Goal: Check status: Check status

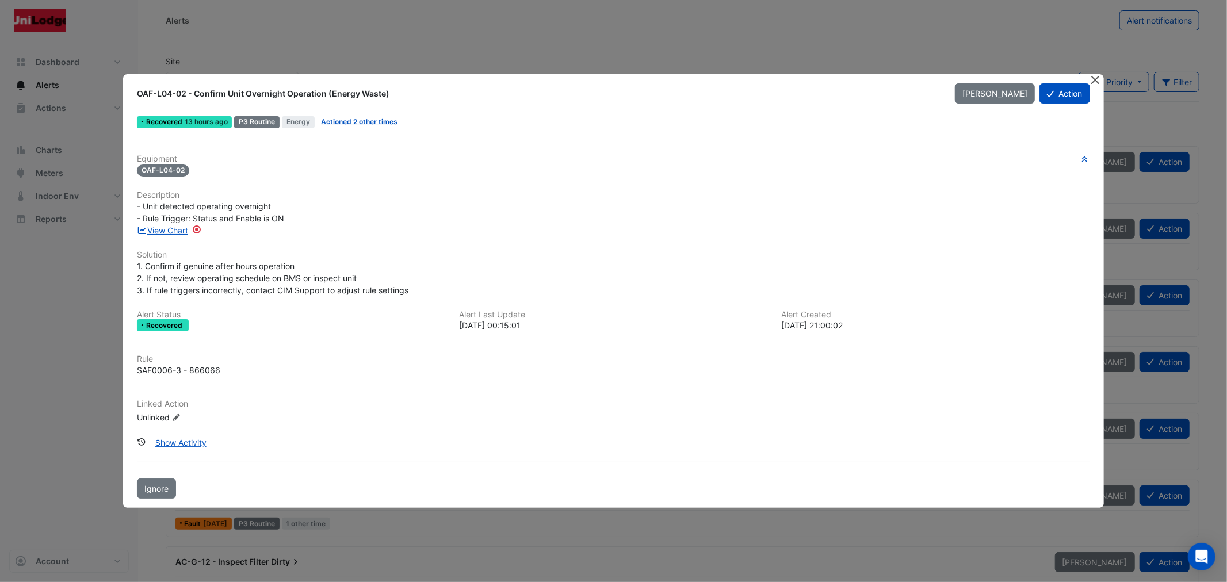
click at [1091, 78] on button "Close" at bounding box center [1096, 80] width 12 height 12
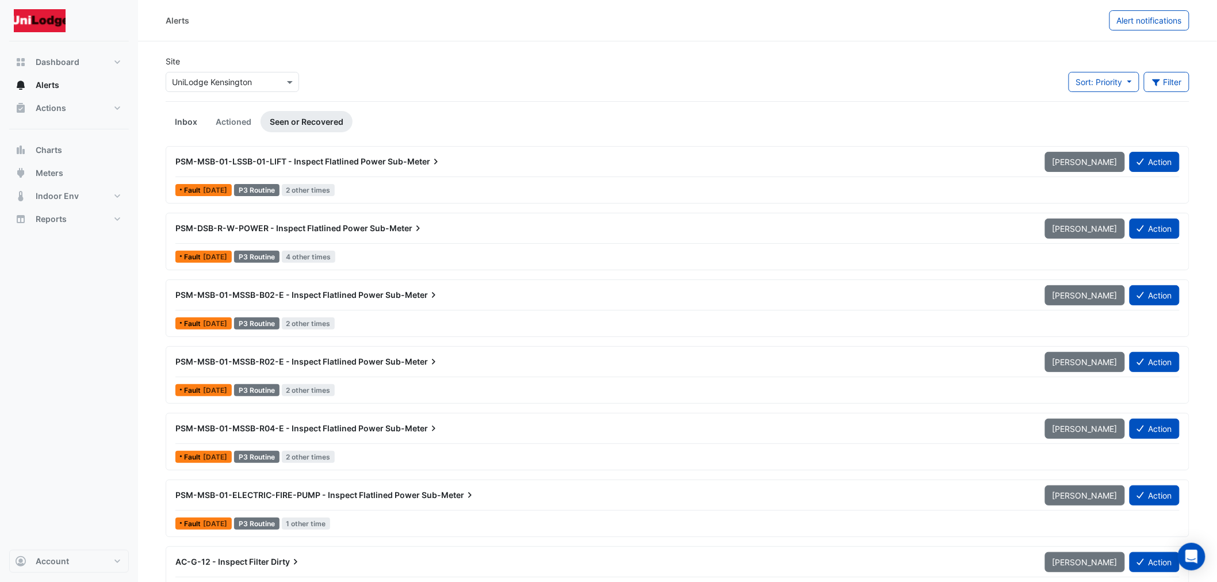
click at [193, 124] on link "Inbox" at bounding box center [186, 121] width 41 height 21
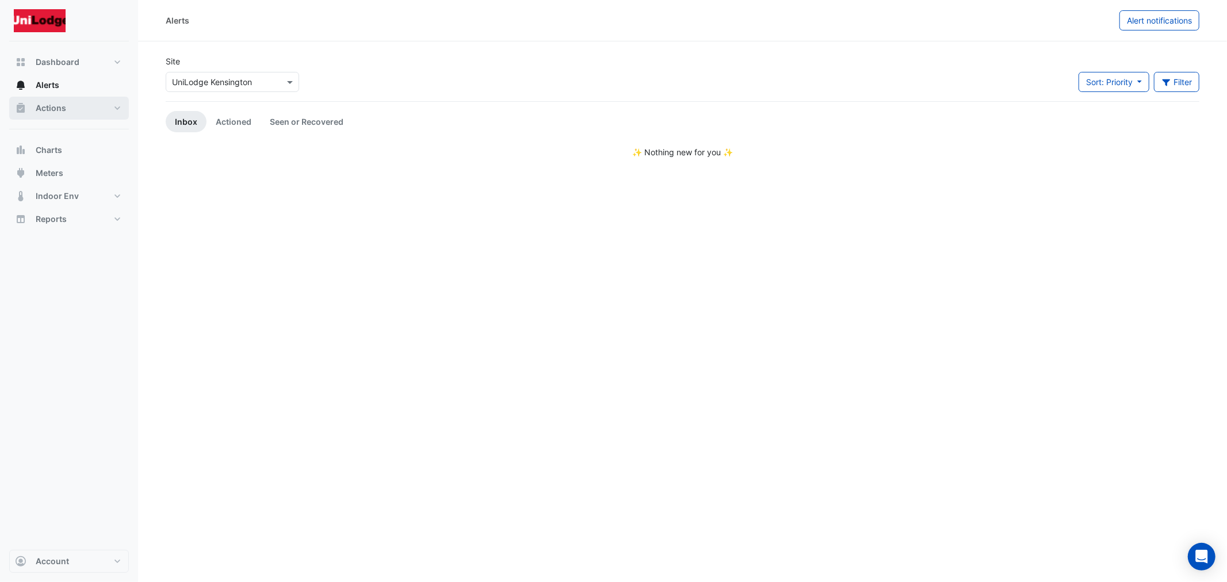
click at [62, 110] on span "Actions" at bounding box center [51, 108] width 30 height 12
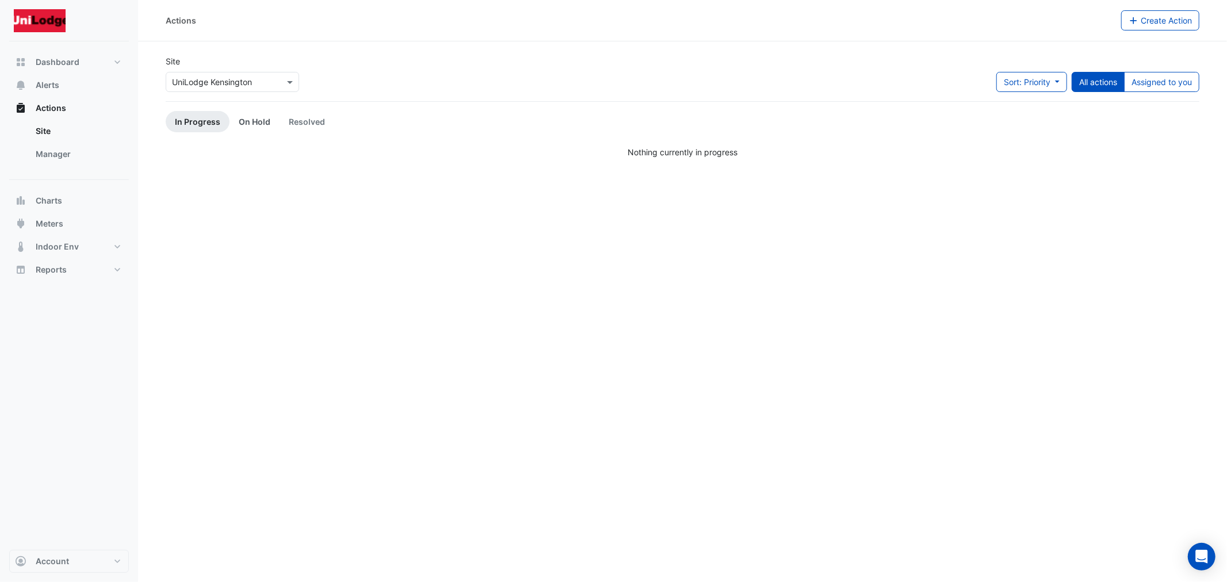
click at [246, 122] on link "On Hold" at bounding box center [255, 121] width 50 height 21
click at [198, 123] on link "In Progress" at bounding box center [198, 121] width 64 height 21
click at [65, 90] on button "Alerts" at bounding box center [69, 85] width 120 height 23
